Goal: Transaction & Acquisition: Purchase product/service

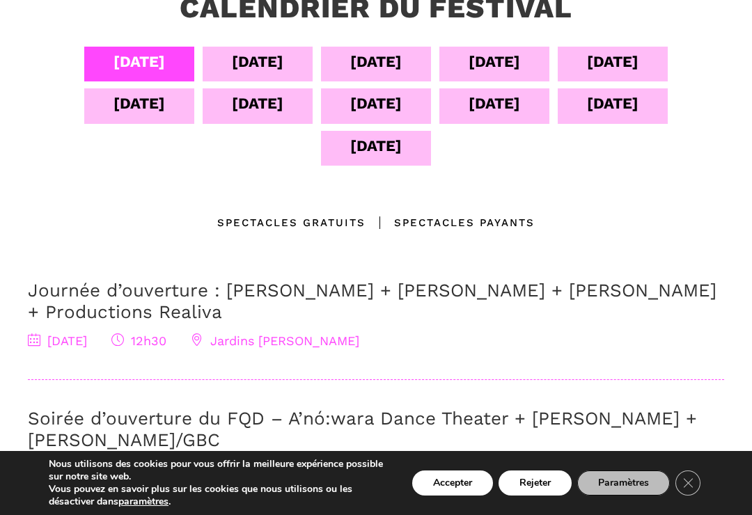
scroll to position [334, 0]
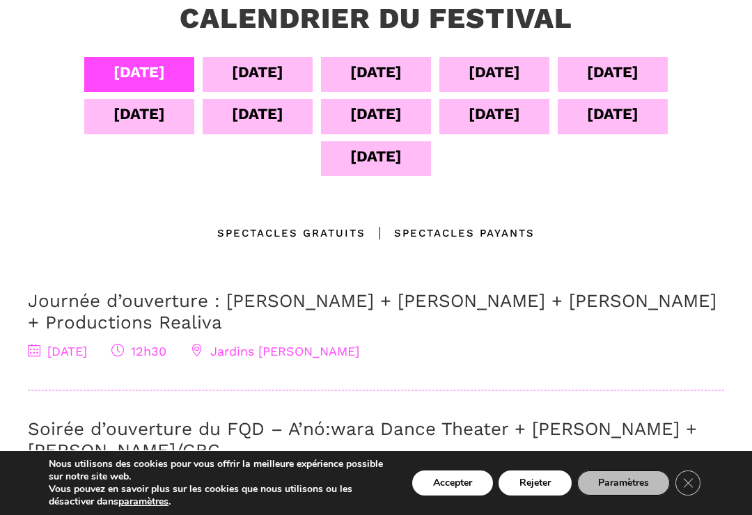
click at [507, 77] on div "[DATE]" at bounding box center [495, 72] width 52 height 24
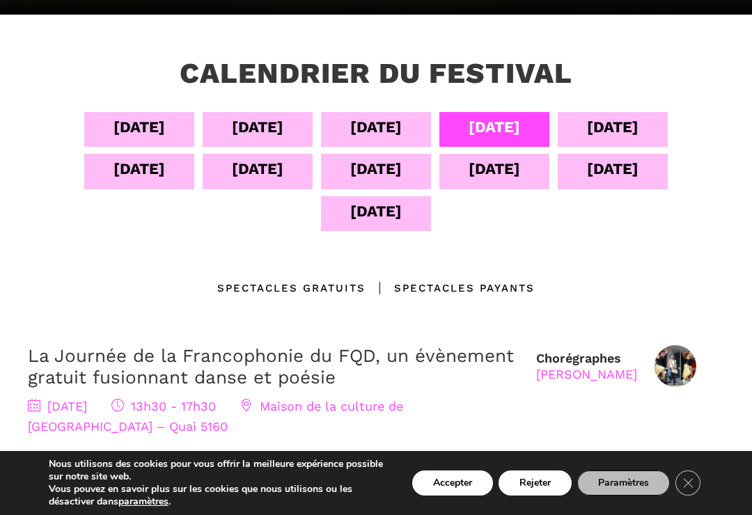
scroll to position [278, 0]
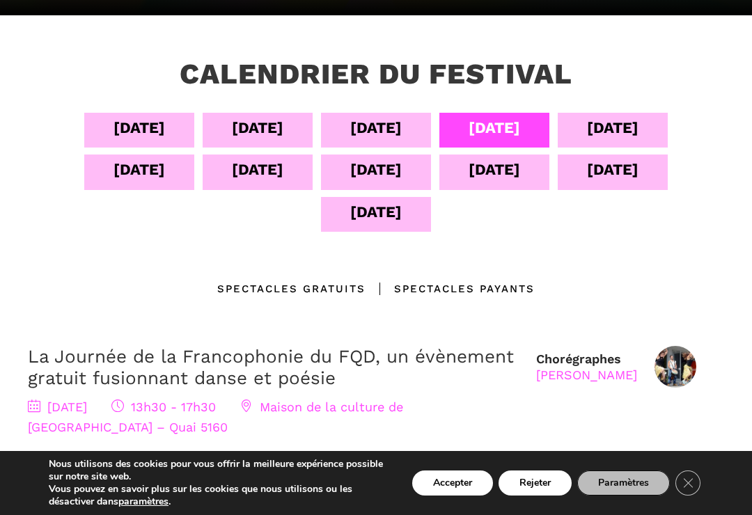
click at [255, 133] on div "[DATE]" at bounding box center [258, 128] width 52 height 24
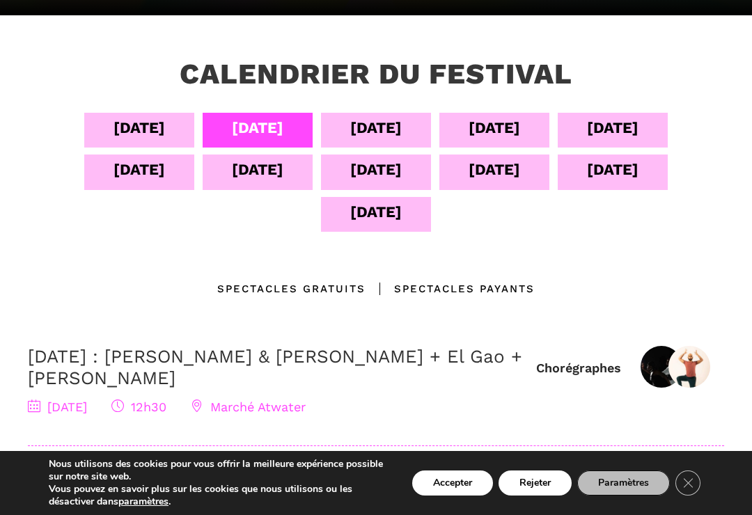
click at [391, 128] on div "[DATE]" at bounding box center [376, 128] width 52 height 24
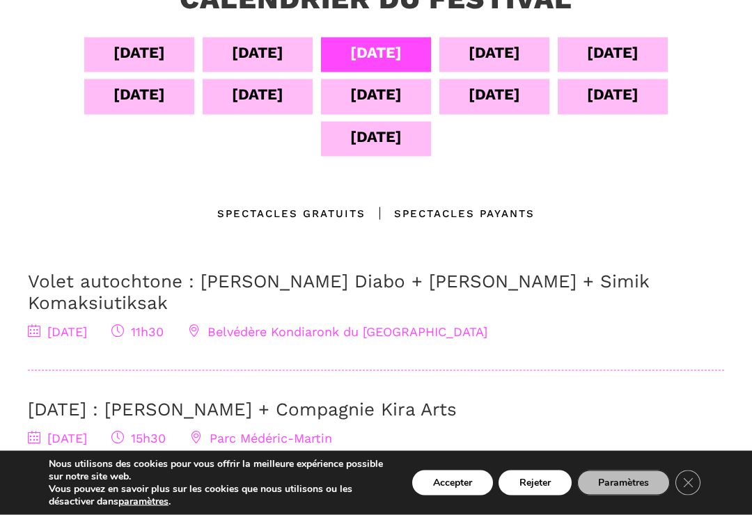
scroll to position [354, 0]
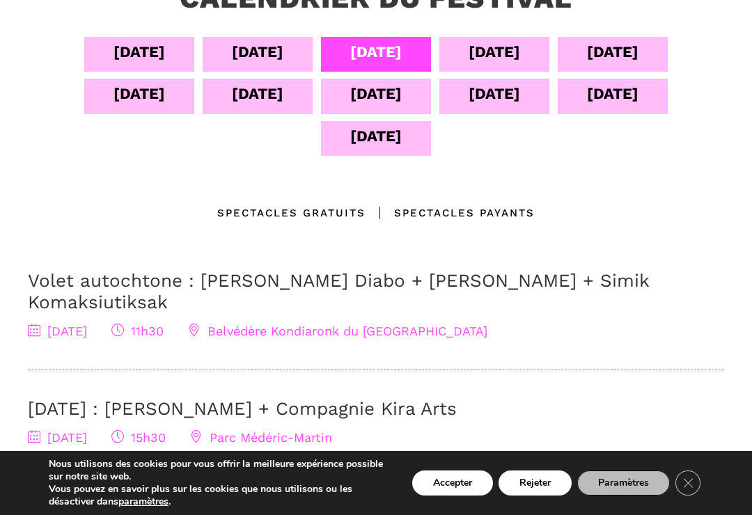
click at [329, 214] on div "Spectacles gratuits" at bounding box center [291, 213] width 148 height 17
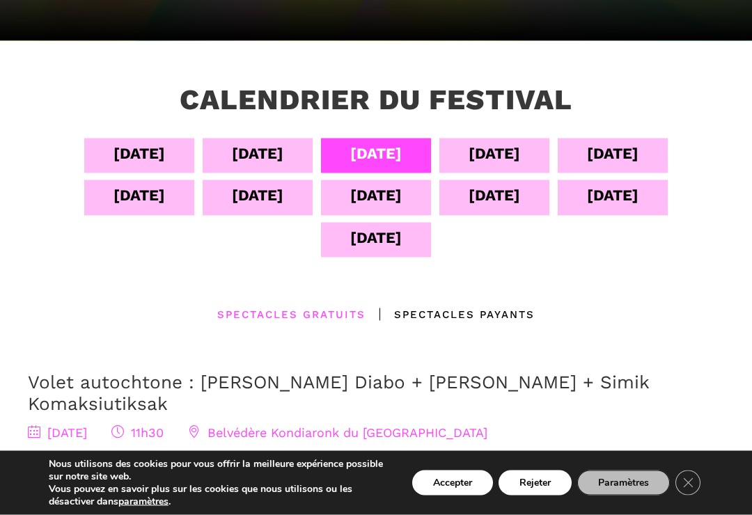
scroll to position [253, 0]
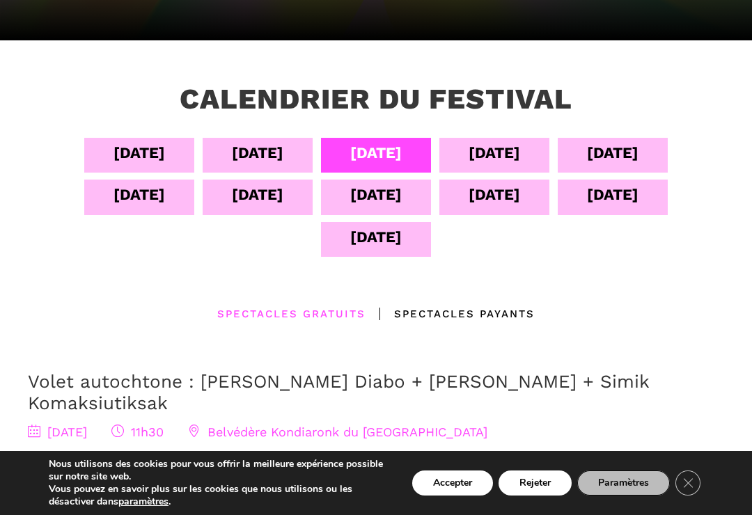
click at [505, 196] on div "[DATE]" at bounding box center [495, 195] width 52 height 24
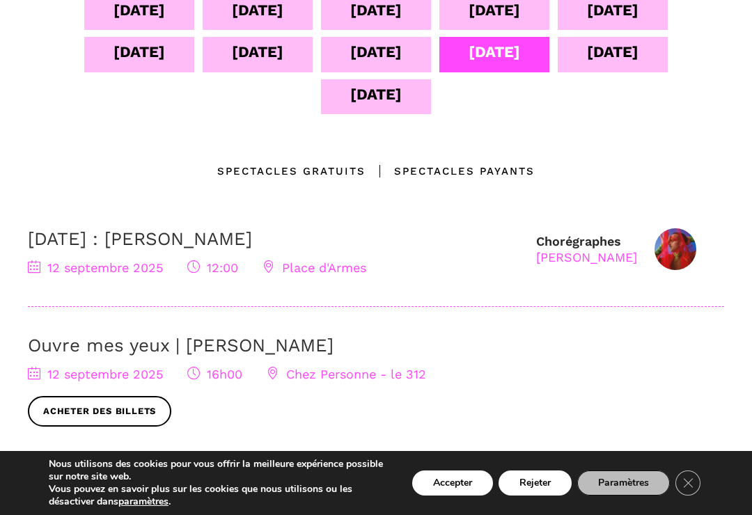
scroll to position [394, 0]
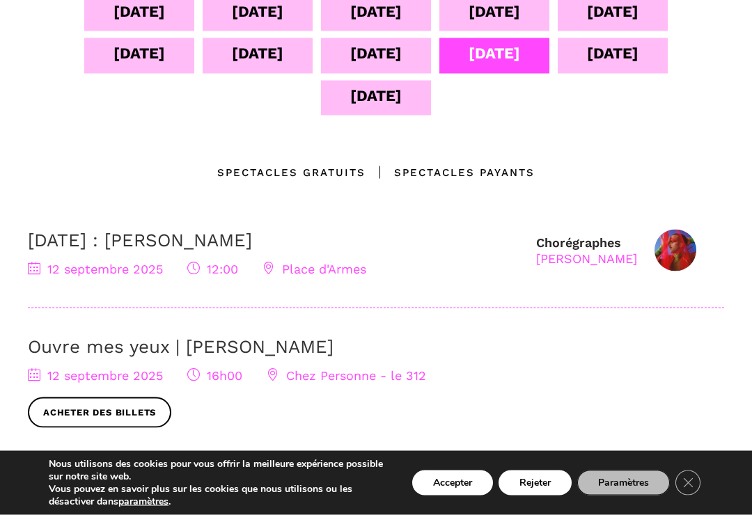
click at [391, 53] on div "[DATE]" at bounding box center [376, 53] width 52 height 24
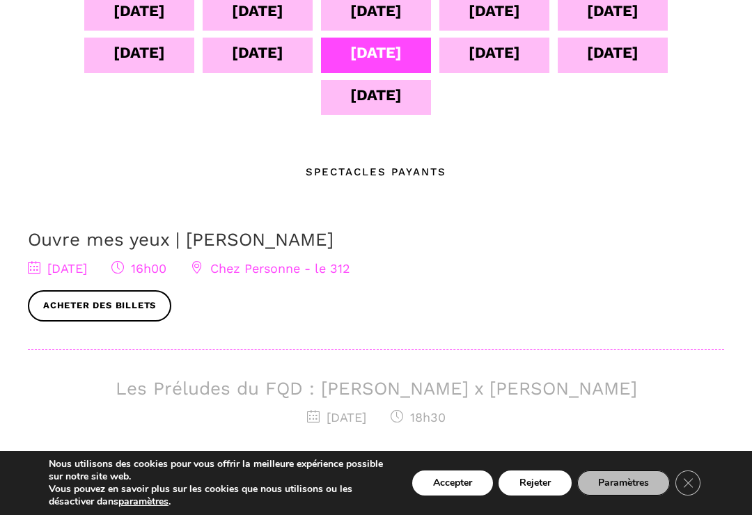
click at [263, 57] on div "[DATE]" at bounding box center [258, 52] width 52 height 24
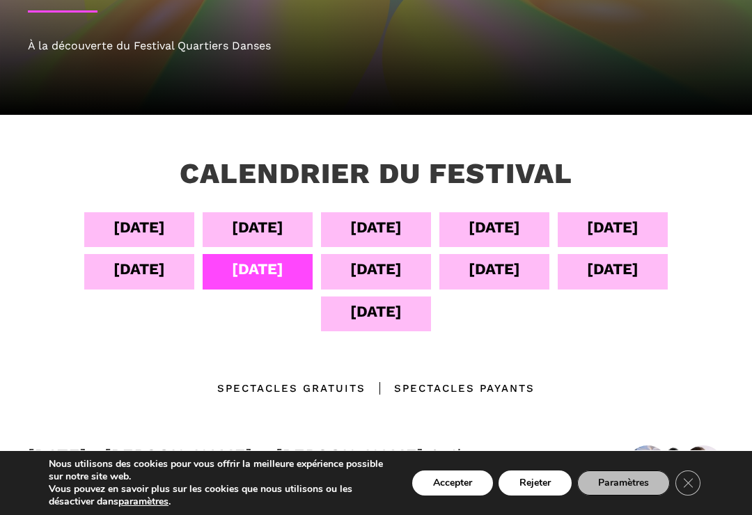
scroll to position [194, 0]
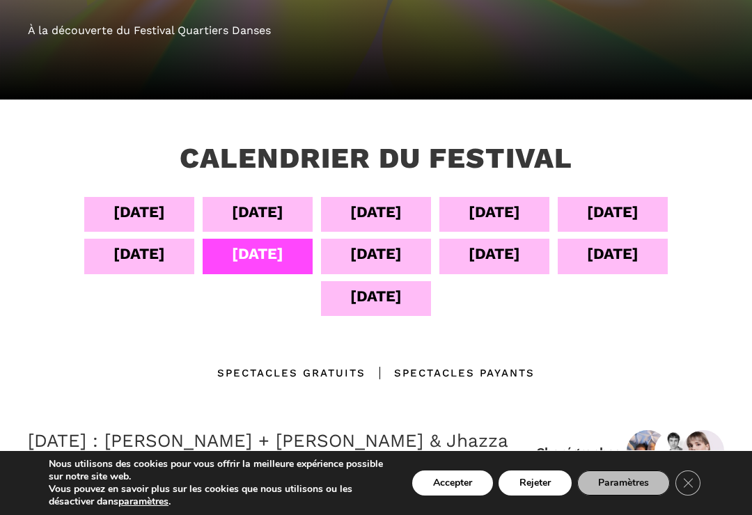
click at [625, 208] on div "[DATE]" at bounding box center [613, 212] width 52 height 24
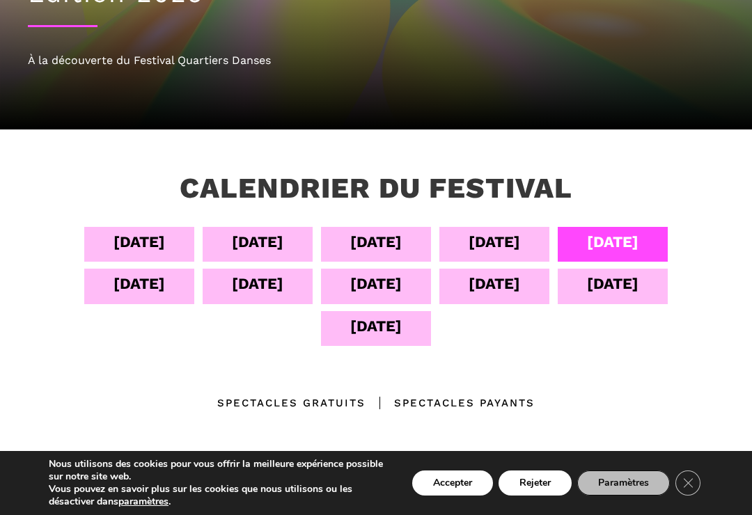
scroll to position [168, 0]
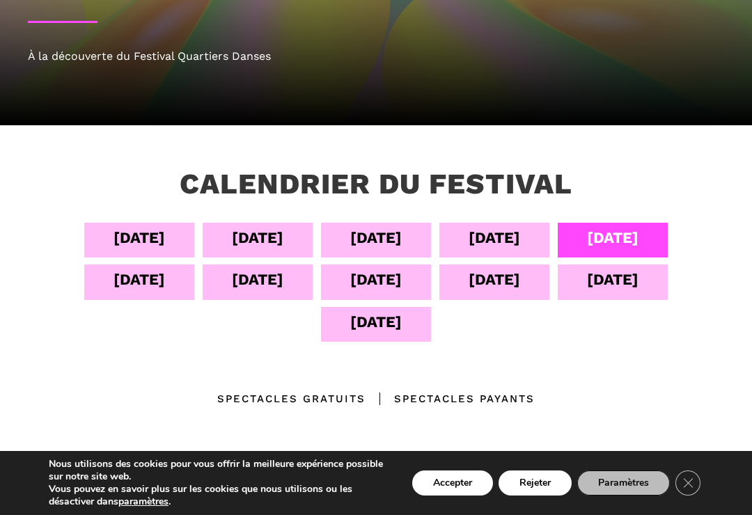
click at [131, 282] on div "[DATE]" at bounding box center [140, 279] width 52 height 24
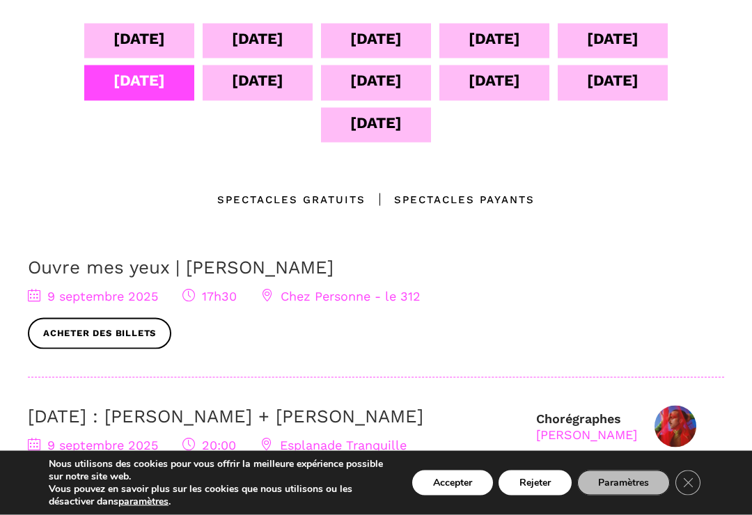
click at [267, 88] on div "[DATE]" at bounding box center [258, 80] width 52 height 24
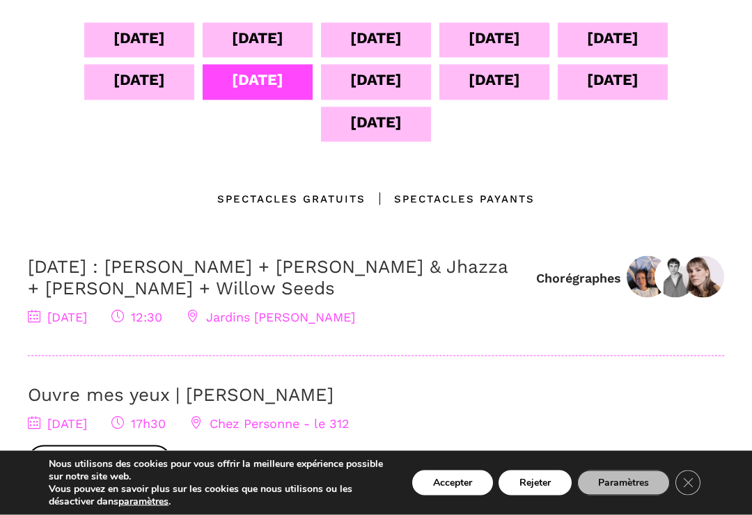
click at [391, 89] on div "[DATE]" at bounding box center [376, 80] width 52 height 24
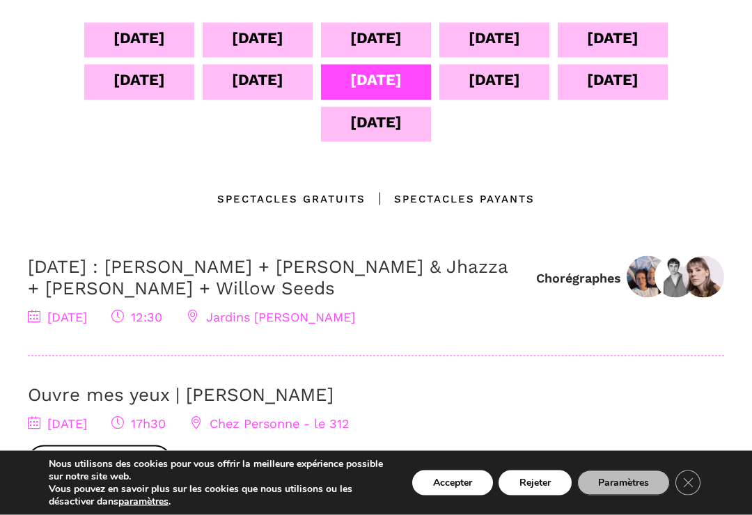
scroll to position [368, 0]
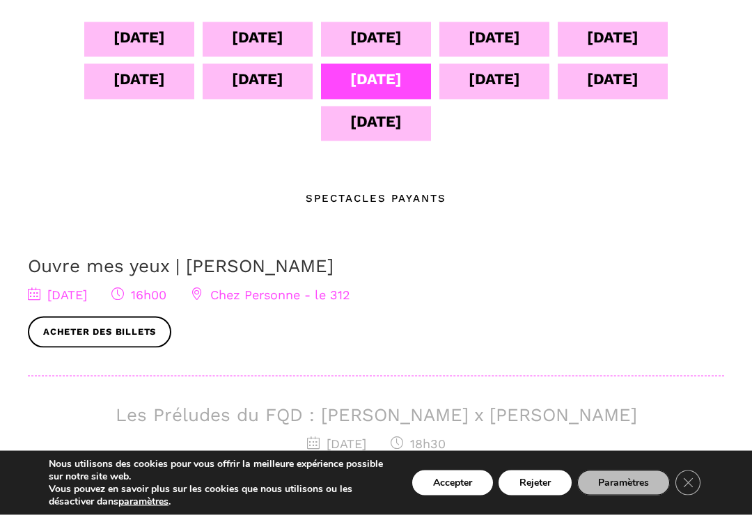
click at [503, 77] on div "[DATE]" at bounding box center [495, 79] width 52 height 24
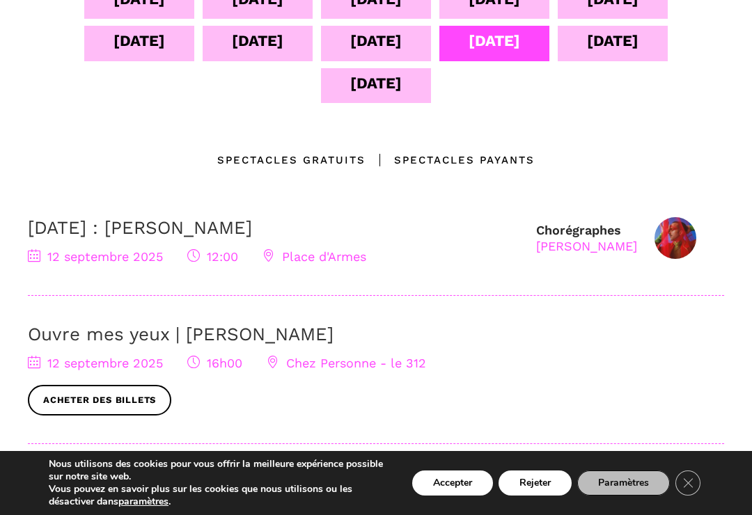
scroll to position [406, 0]
click at [616, 40] on div "[DATE]" at bounding box center [613, 41] width 52 height 24
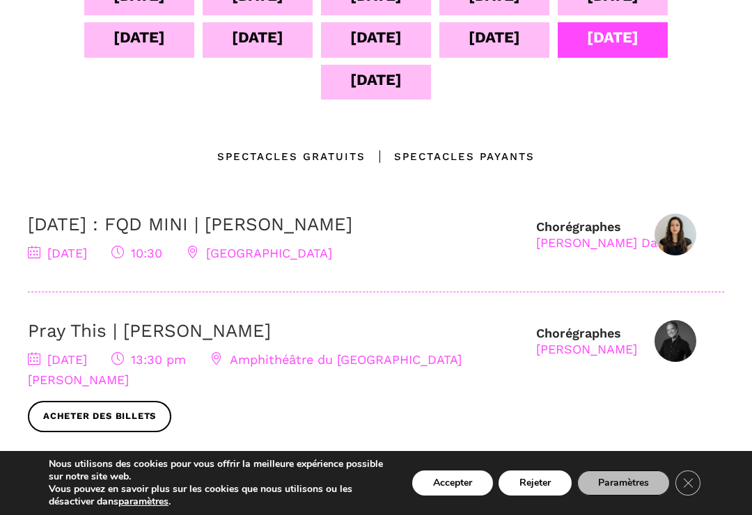
scroll to position [417, 0]
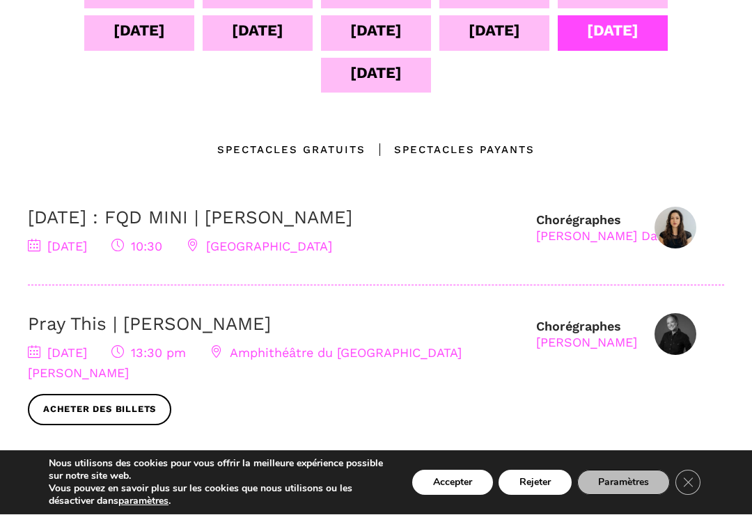
click at [387, 77] on div "[DATE]" at bounding box center [376, 73] width 52 height 24
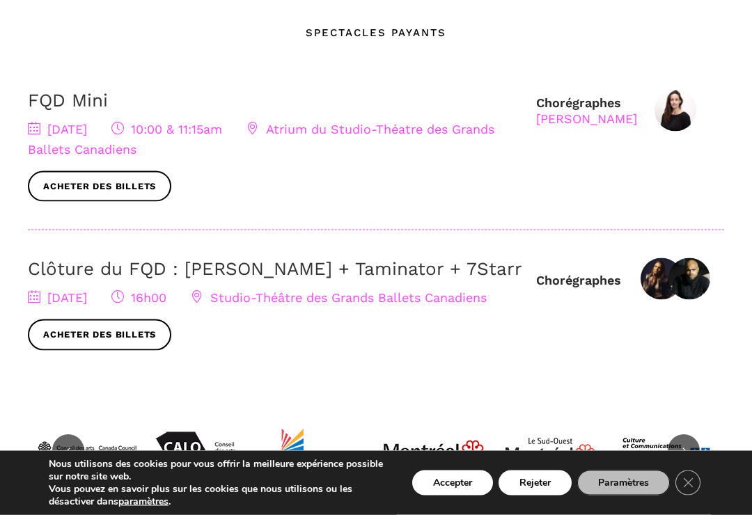
scroll to position [535, 0]
click at [88, 188] on link "Acheter des billets" at bounding box center [99, 186] width 143 height 31
click at [92, 185] on link "Acheter des billets" at bounding box center [99, 186] width 143 height 31
click at [544, 496] on button "Rejeter" at bounding box center [535, 483] width 73 height 25
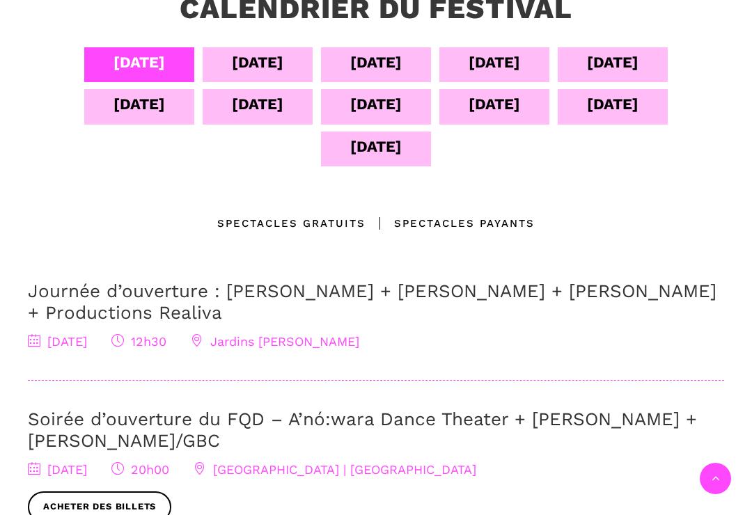
scroll to position [300, 0]
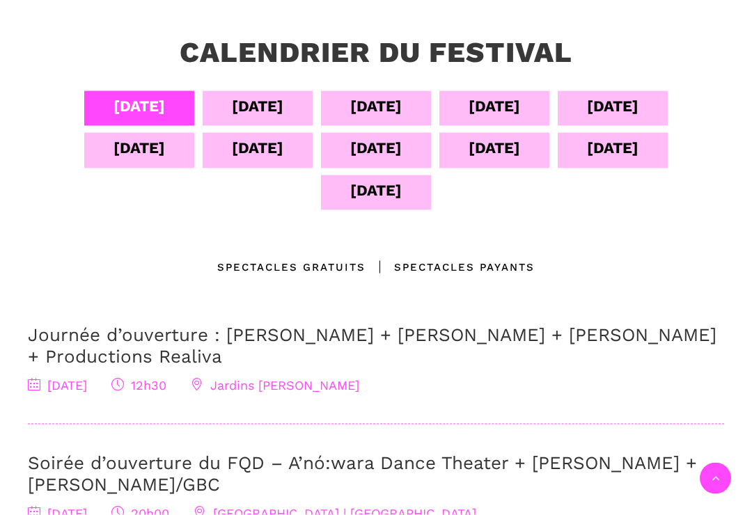
click at [380, 190] on div "[DATE]" at bounding box center [376, 190] width 52 height 24
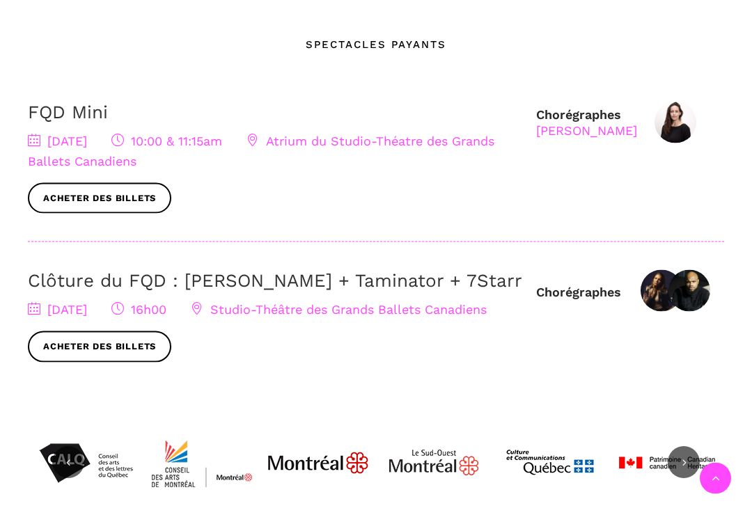
scroll to position [525, 0]
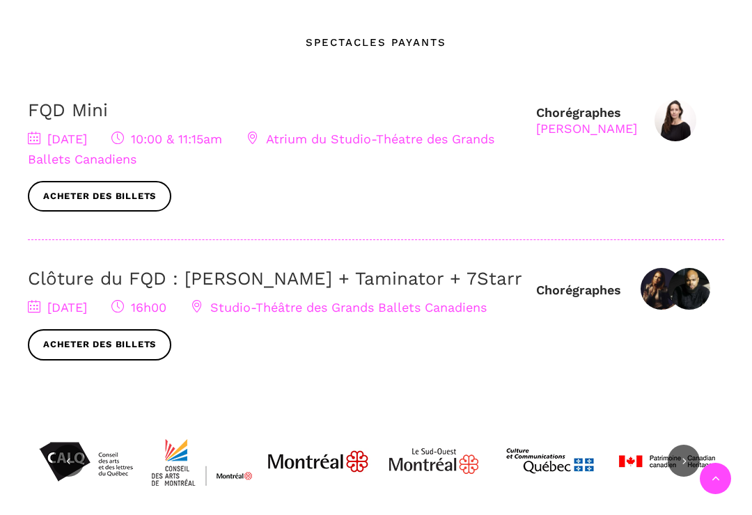
click at [91, 192] on link "Acheter des billets" at bounding box center [99, 196] width 143 height 31
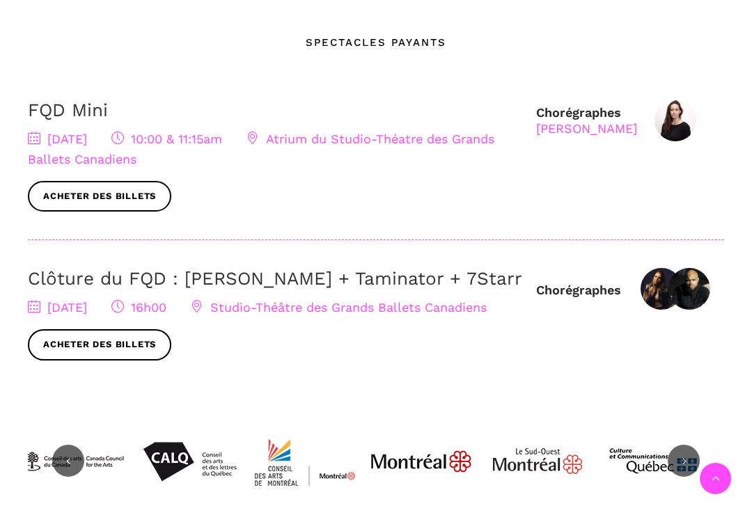
click at [83, 189] on link "Acheter des billets" at bounding box center [99, 196] width 143 height 31
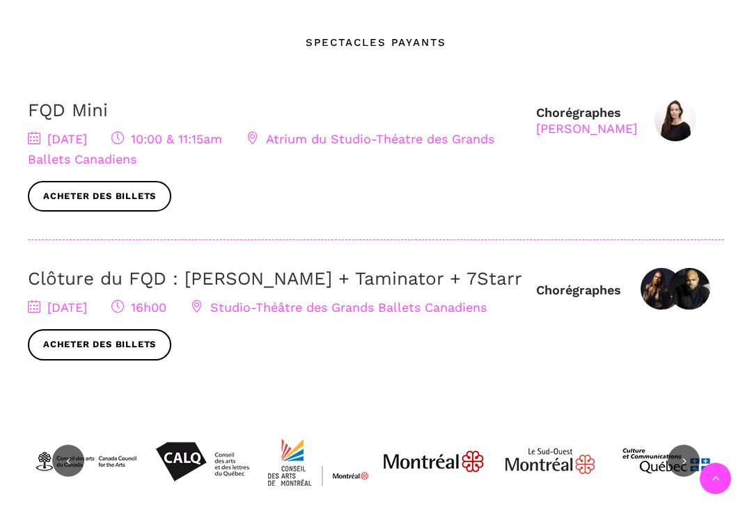
click at [86, 189] on link "Acheter des billets" at bounding box center [99, 196] width 143 height 31
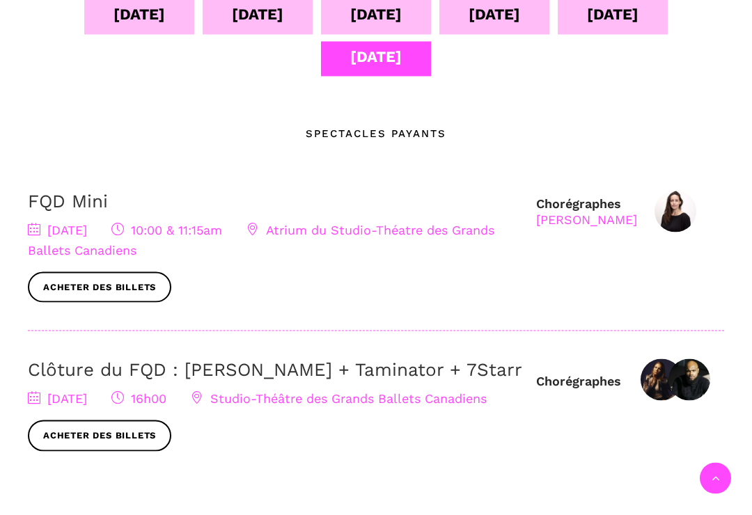
scroll to position [434, 0]
click at [127, 286] on link "Acheter des billets" at bounding box center [99, 287] width 143 height 31
click at [139, 290] on link "Acheter des billets" at bounding box center [99, 287] width 143 height 31
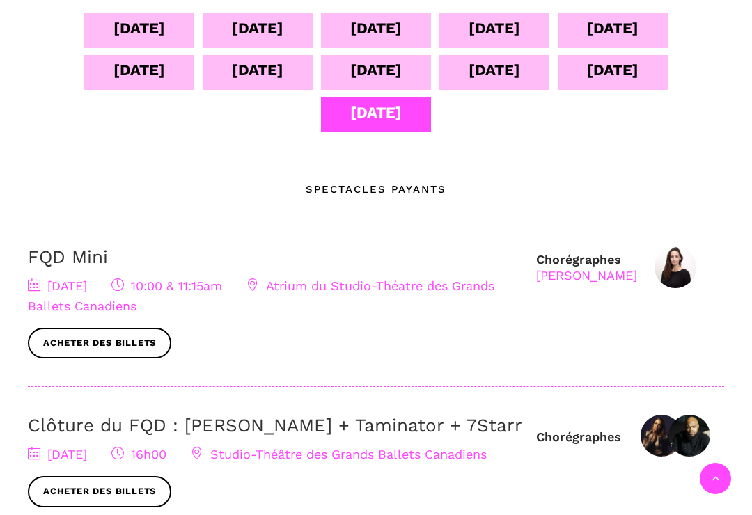
scroll to position [383, 0]
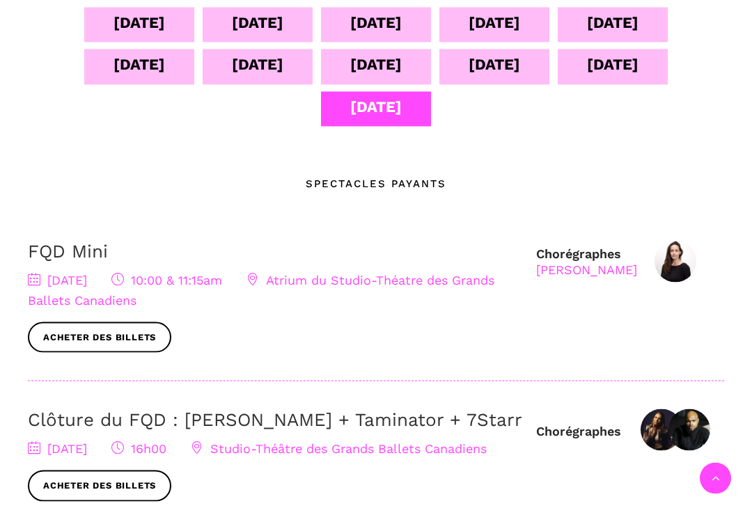
click at [456, 274] on span "Atrium du Studio-Théatre des Grands Ballets Canadiens" at bounding box center [261, 290] width 467 height 35
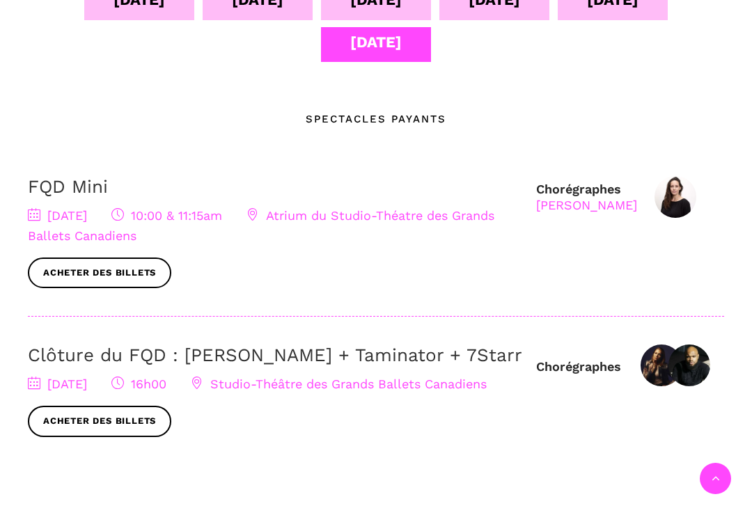
scroll to position [459, 0]
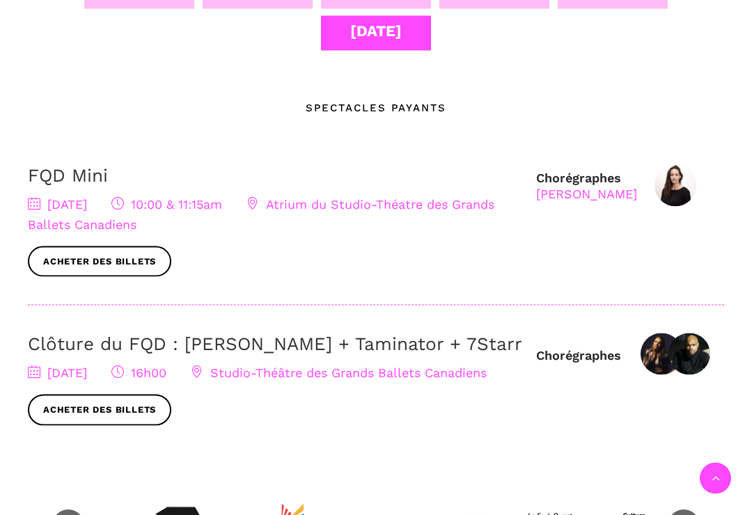
click at [122, 421] on link "Acheter des billets" at bounding box center [99, 410] width 143 height 31
click at [111, 255] on link "Acheter des billets" at bounding box center [99, 262] width 143 height 31
click at [132, 254] on link "Acheter des billets" at bounding box center [99, 262] width 143 height 31
click at [125, 261] on link "Acheter des billets" at bounding box center [99, 262] width 143 height 31
click at [115, 426] on link "Acheter des billets" at bounding box center [99, 410] width 143 height 31
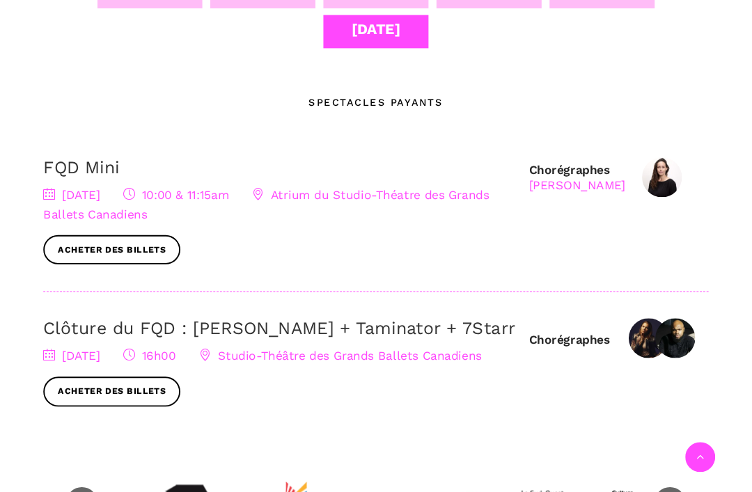
scroll to position [471, 0]
